Goal: Transaction & Acquisition: Purchase product/service

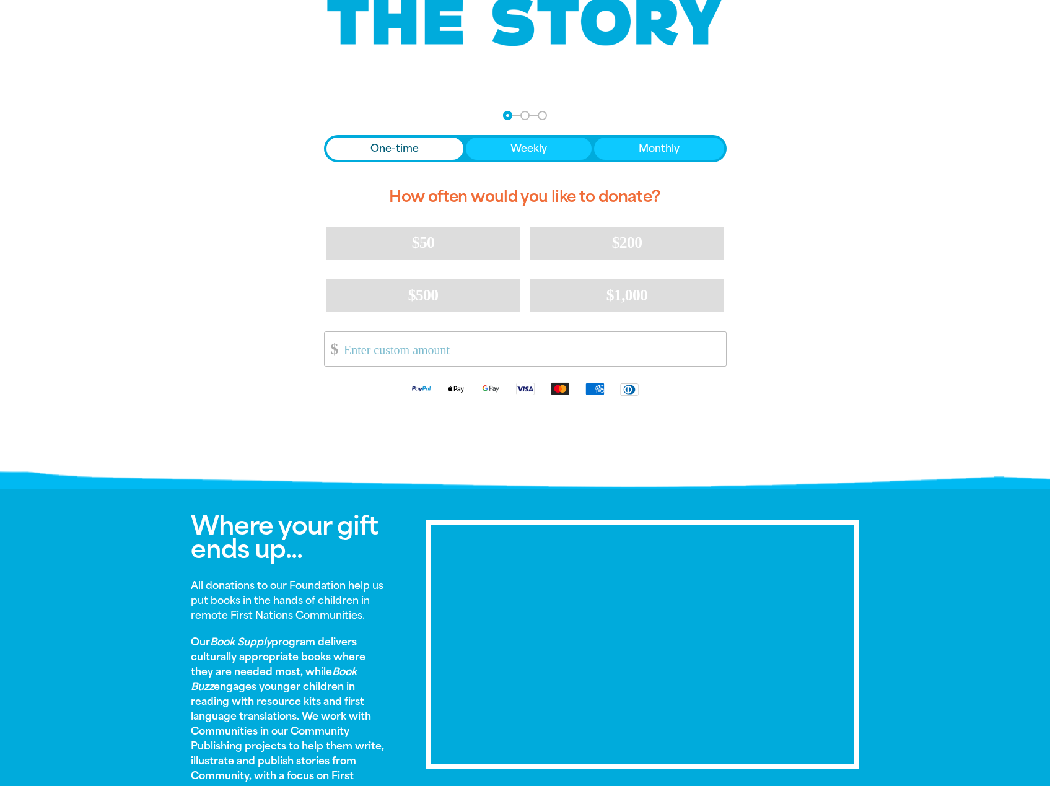
scroll to position [170, 0]
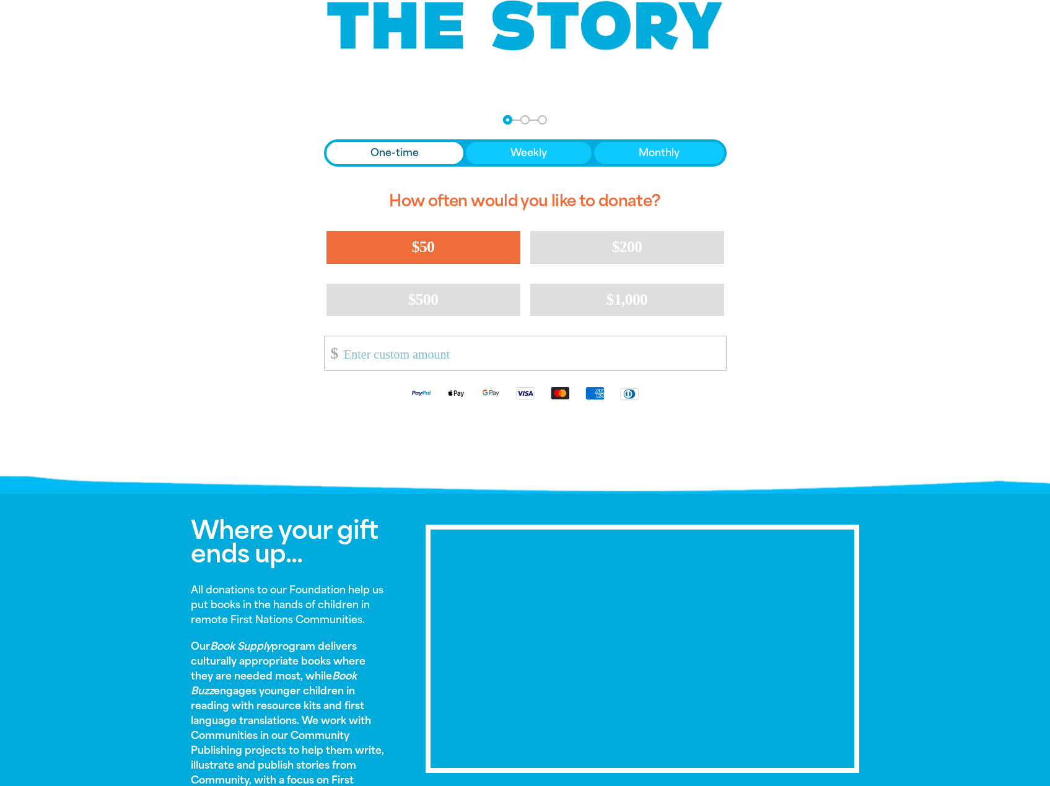
click at [389, 244] on button "$50" at bounding box center [423, 247] width 194 height 32
select select "AU"
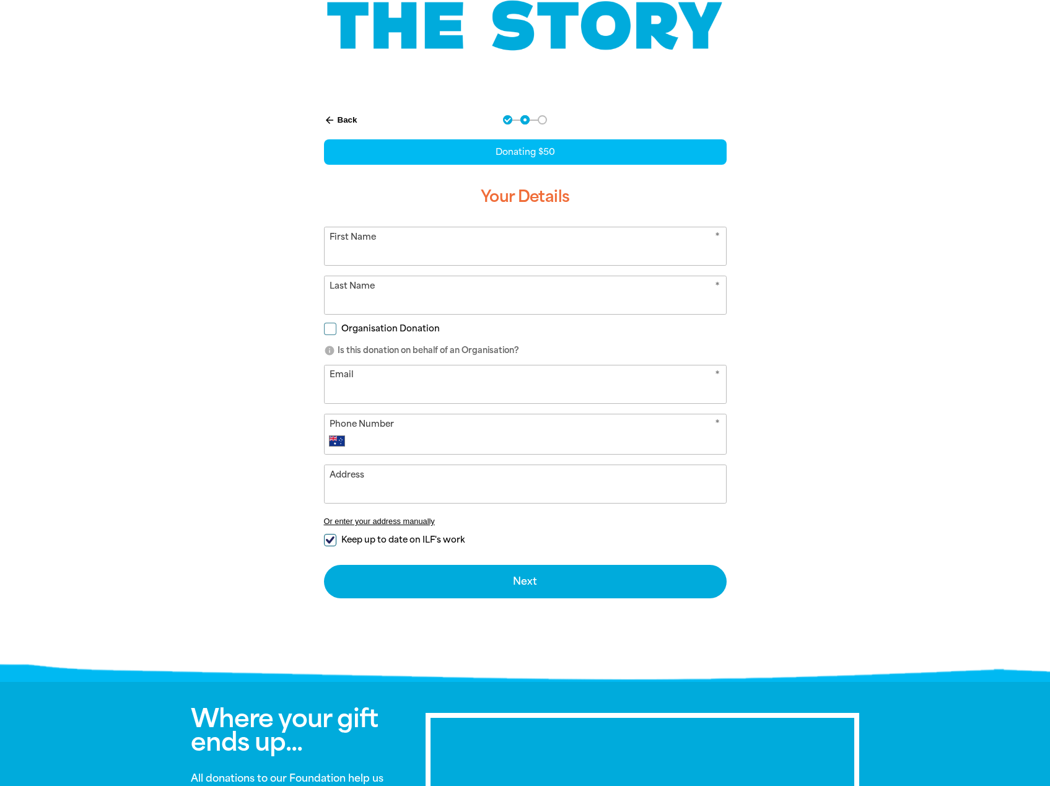
click at [349, 244] on input "First Name" at bounding box center [524, 246] width 401 height 38
type input "xx"
click at [349, 298] on input "Last Name" at bounding box center [524, 295] width 401 height 38
type input "xx"
click at [344, 392] on input "Email" at bounding box center [524, 384] width 401 height 38
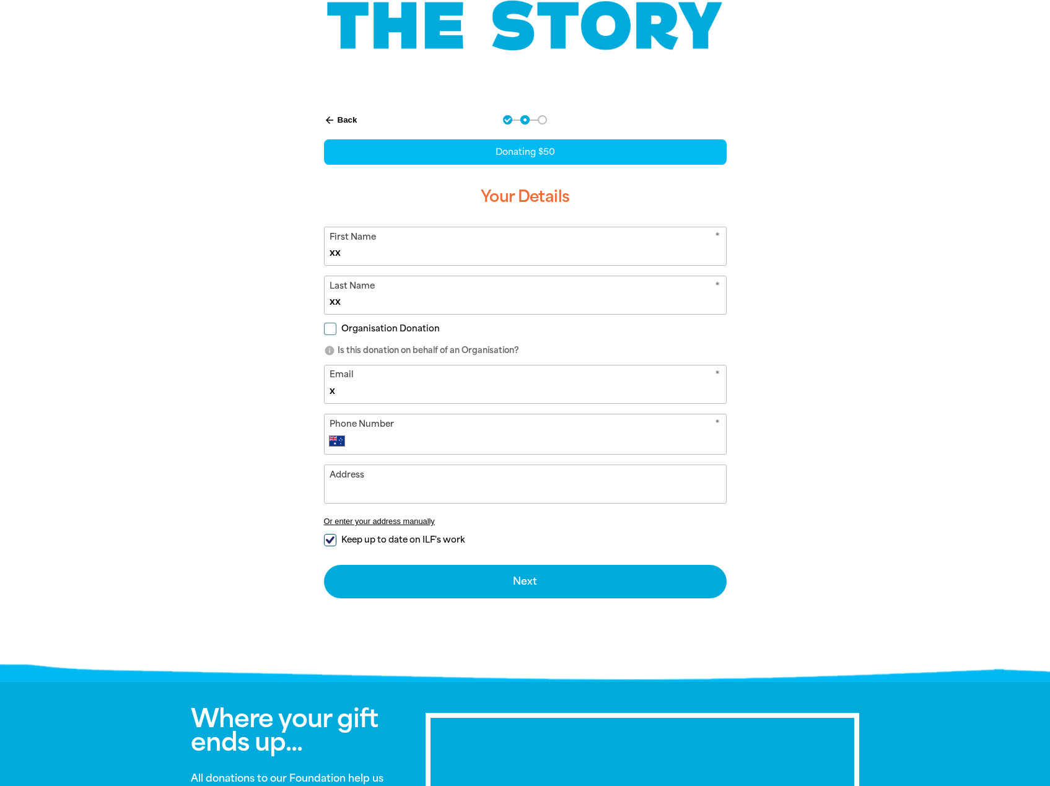
type input "x"
click at [372, 440] on div "* Phone Number International [GEOGRAPHIC_DATA] [GEOGRAPHIC_DATA] [GEOGRAPHIC_DA…" at bounding box center [525, 434] width 402 height 41
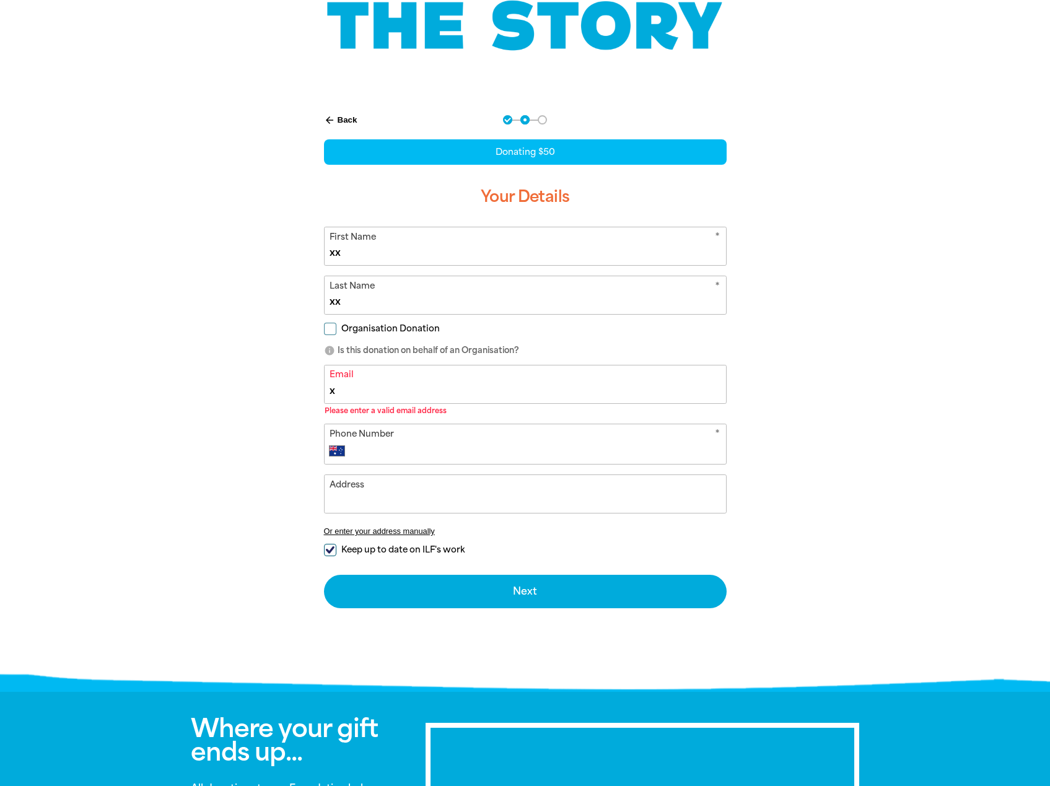
click at [378, 495] on input "Address" at bounding box center [524, 494] width 401 height 38
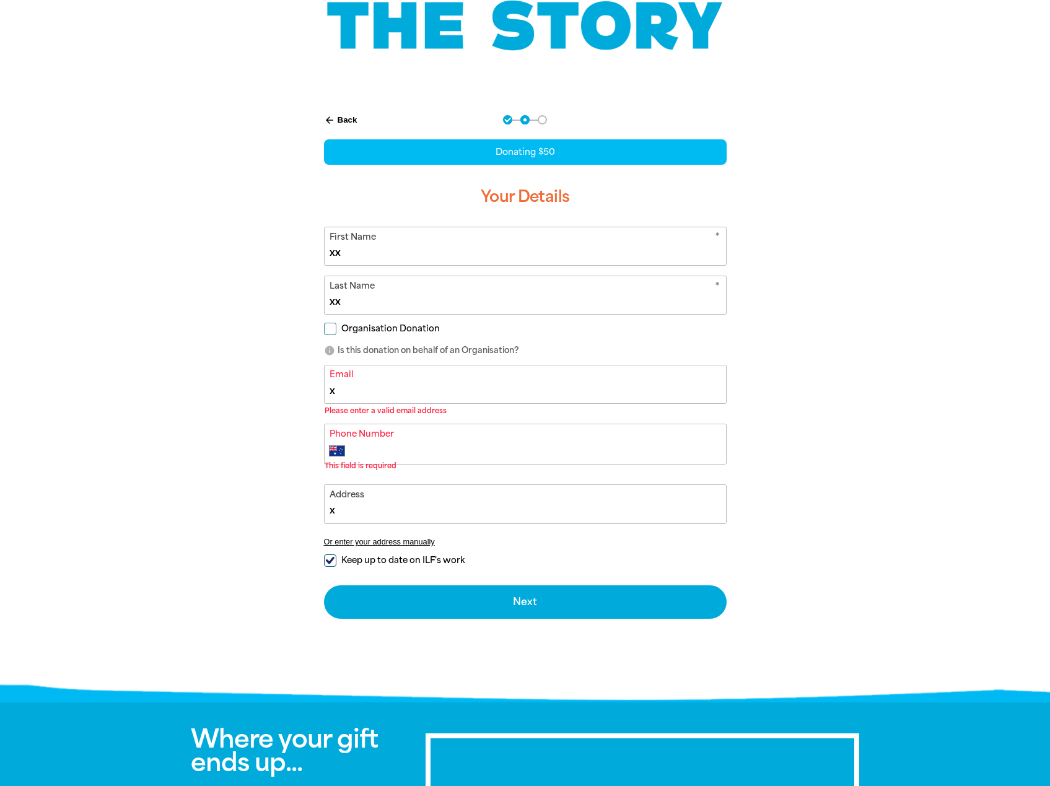
type input "x"
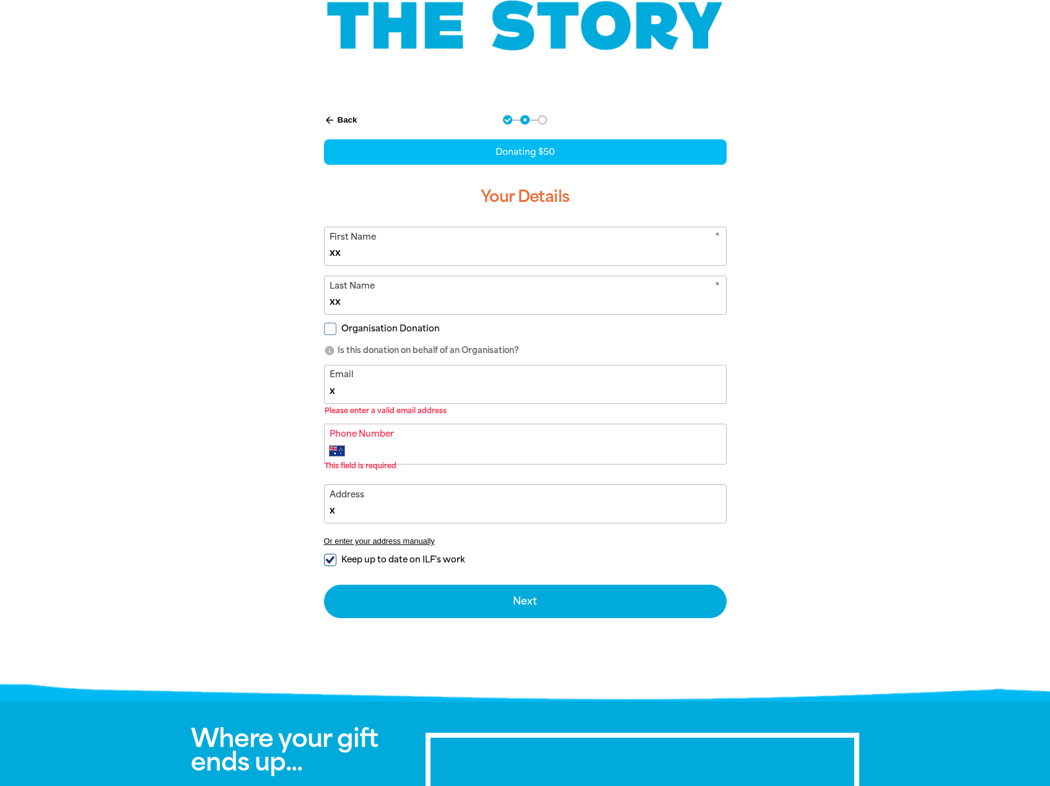
click at [388, 396] on input "x" at bounding box center [524, 384] width 401 height 38
type input "[EMAIL_ADDRESS][DOMAIN_NAME]"
type input "[PHONE_NUMBER]"
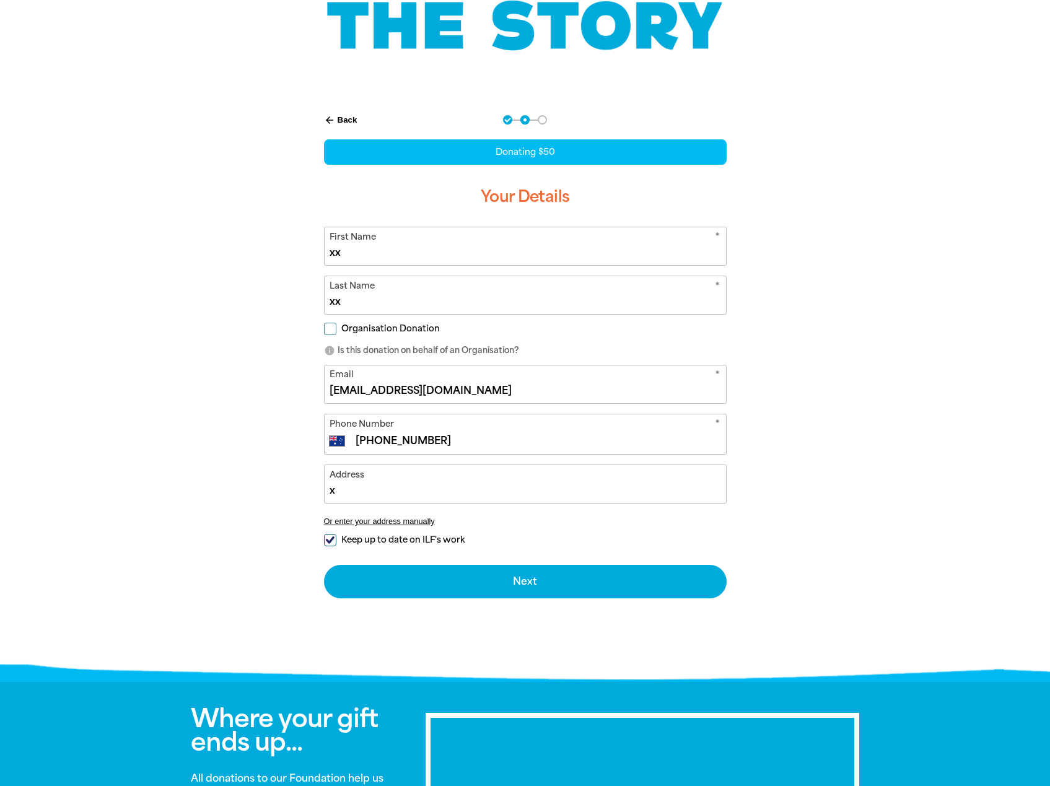
click at [412, 489] on input "x" at bounding box center [524, 484] width 401 height 38
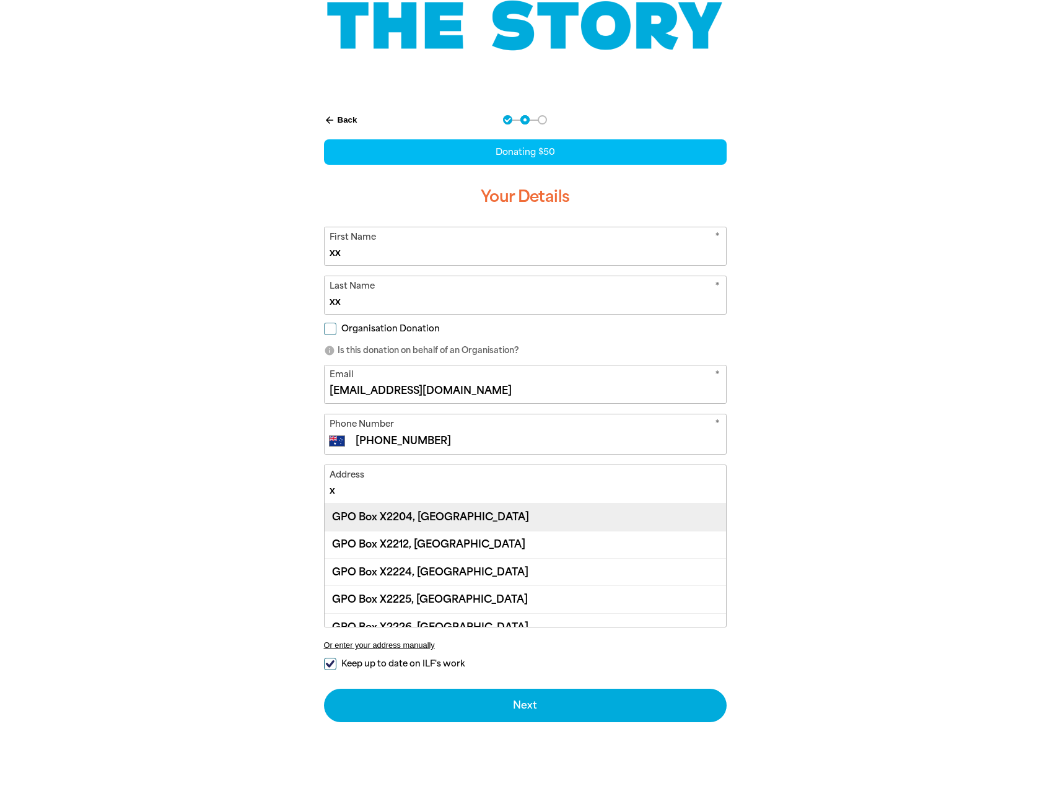
click at [417, 521] on div "GPO Box X2204, [GEOGRAPHIC_DATA]" at bounding box center [524, 516] width 401 height 27
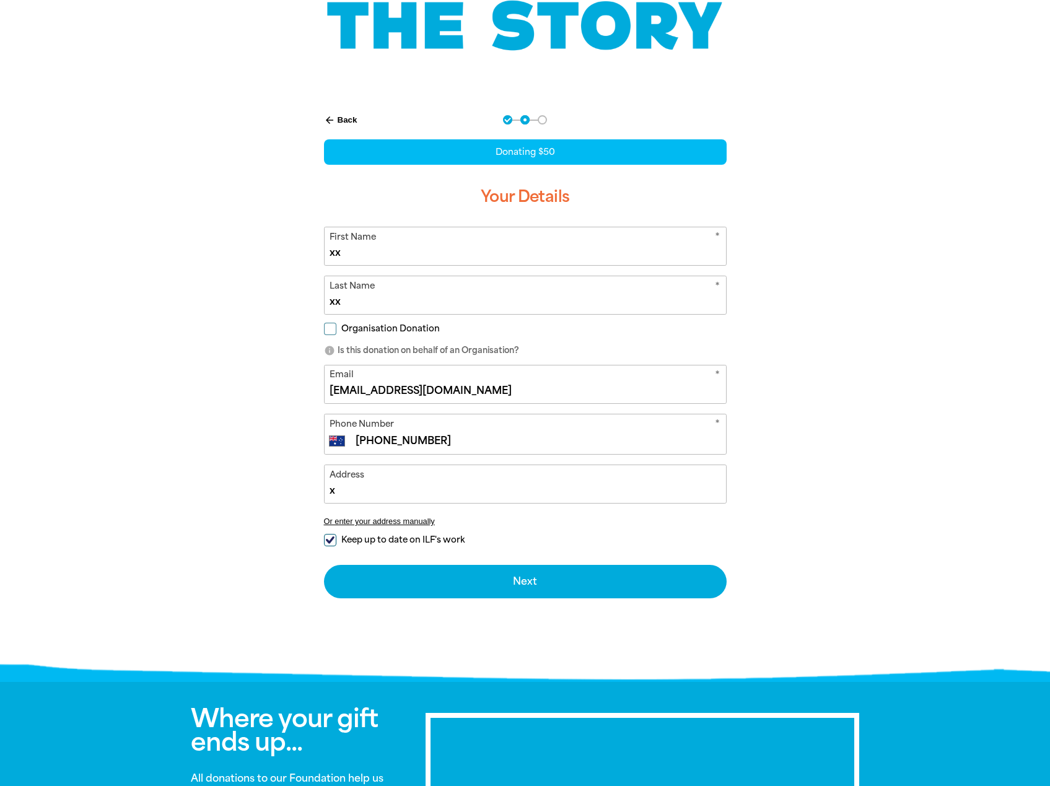
type input "GPO Box X2204, [GEOGRAPHIC_DATA]"
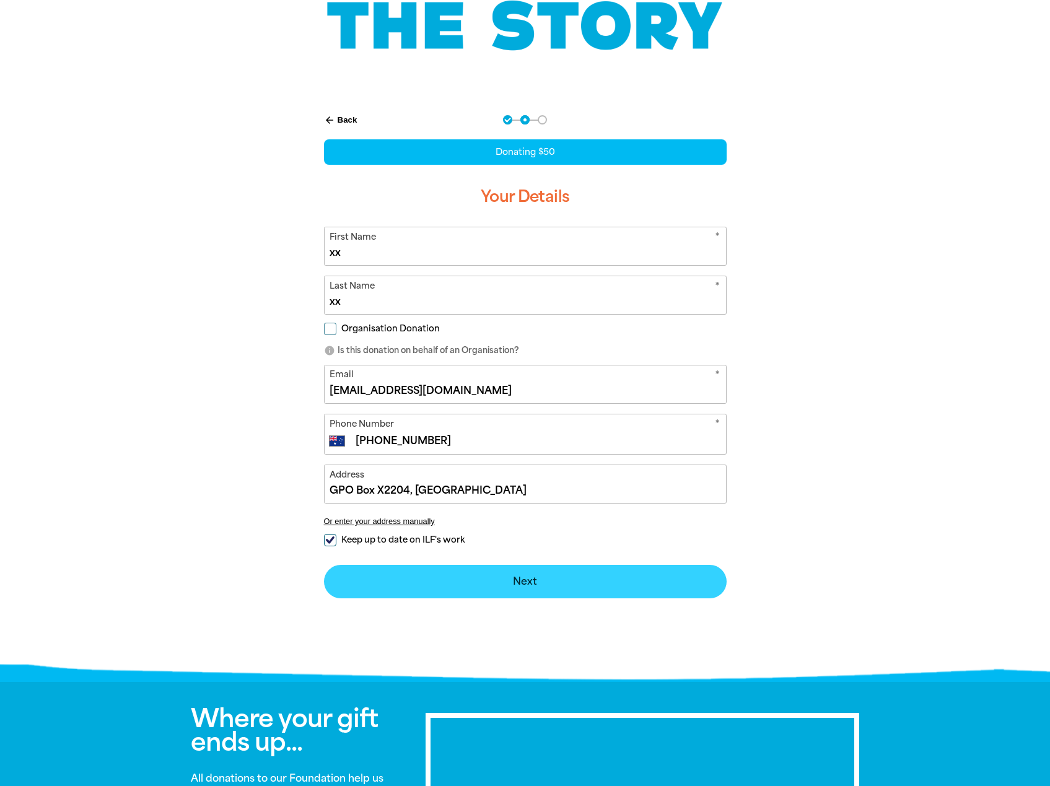
click at [490, 582] on button "Next chevron_right" at bounding box center [525, 581] width 402 height 33
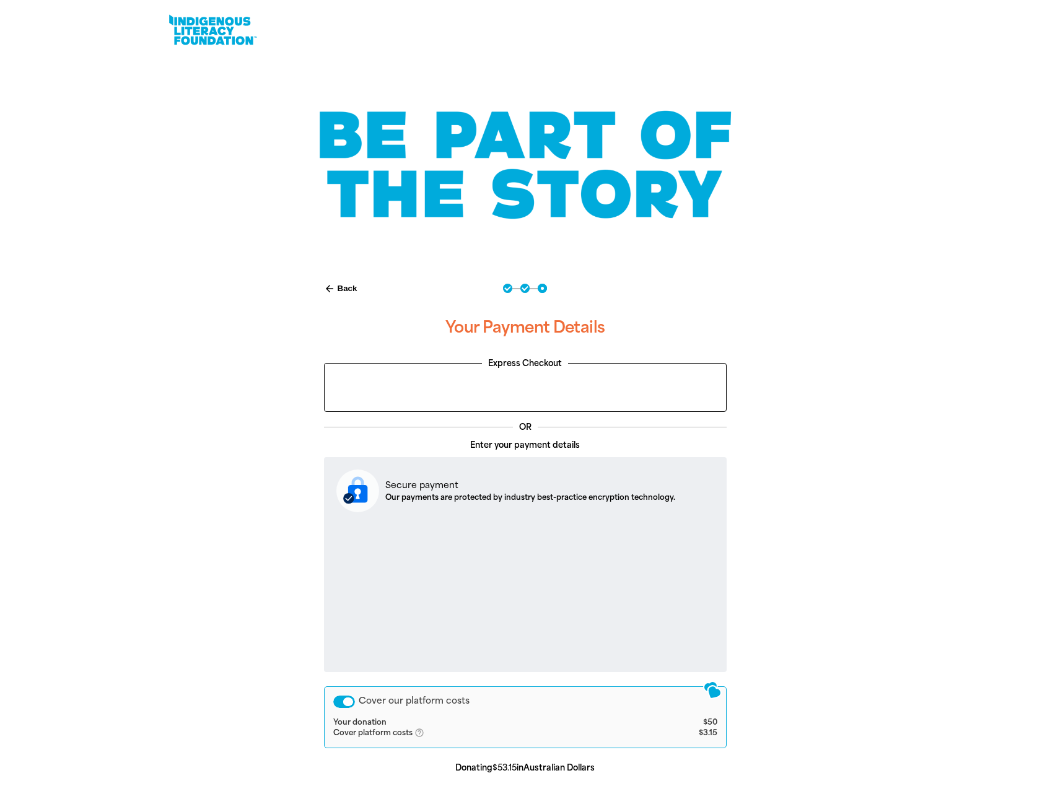
scroll to position [0, 0]
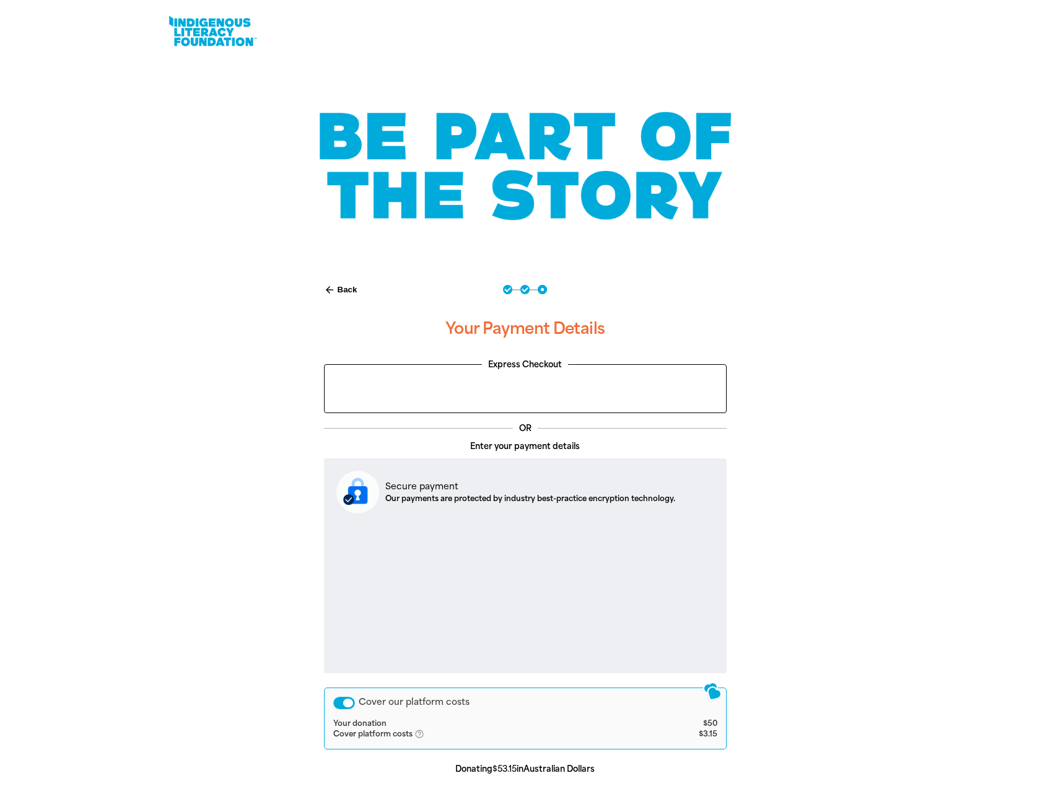
click at [201, 32] on link at bounding box center [212, 31] width 93 height 38
